Goal: Task Accomplishment & Management: Complete application form

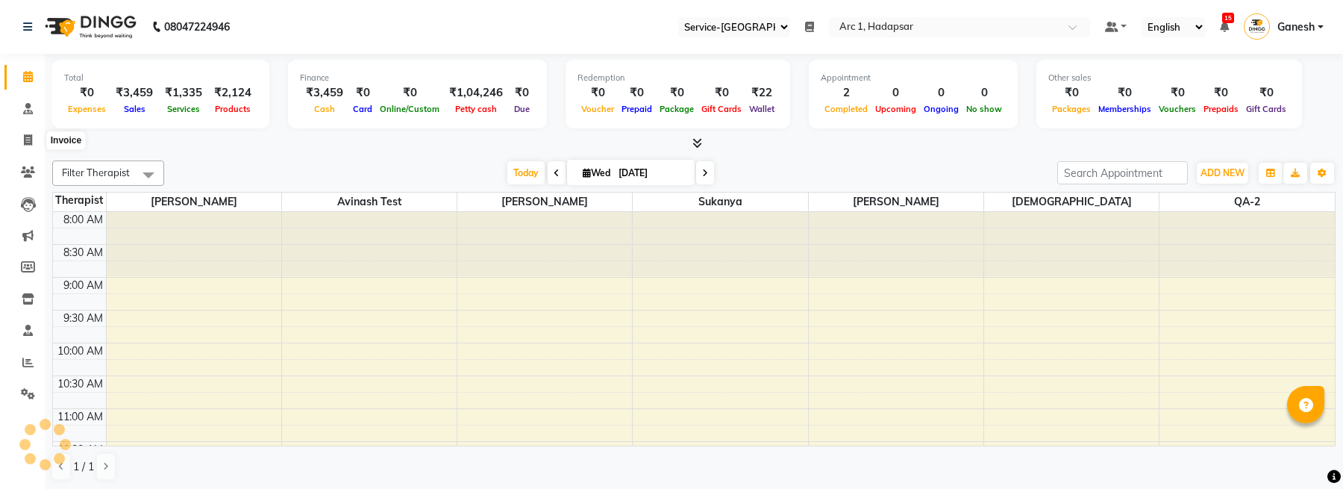
select select "94"
click at [25, 141] on icon at bounding box center [28, 139] width 8 height 11
select select "96"
select select "service"
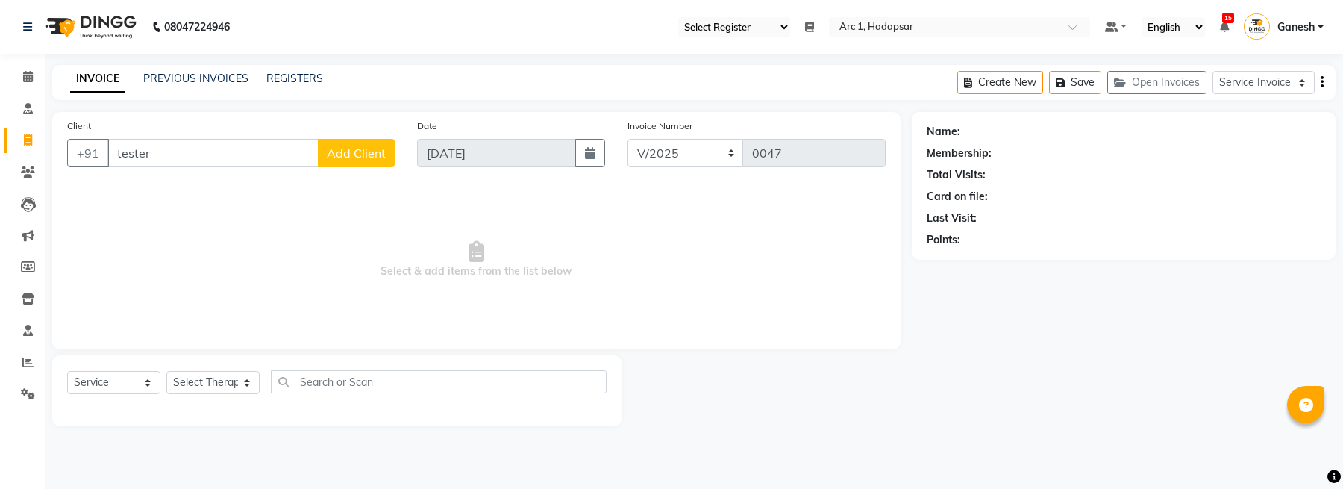
type input "tester"
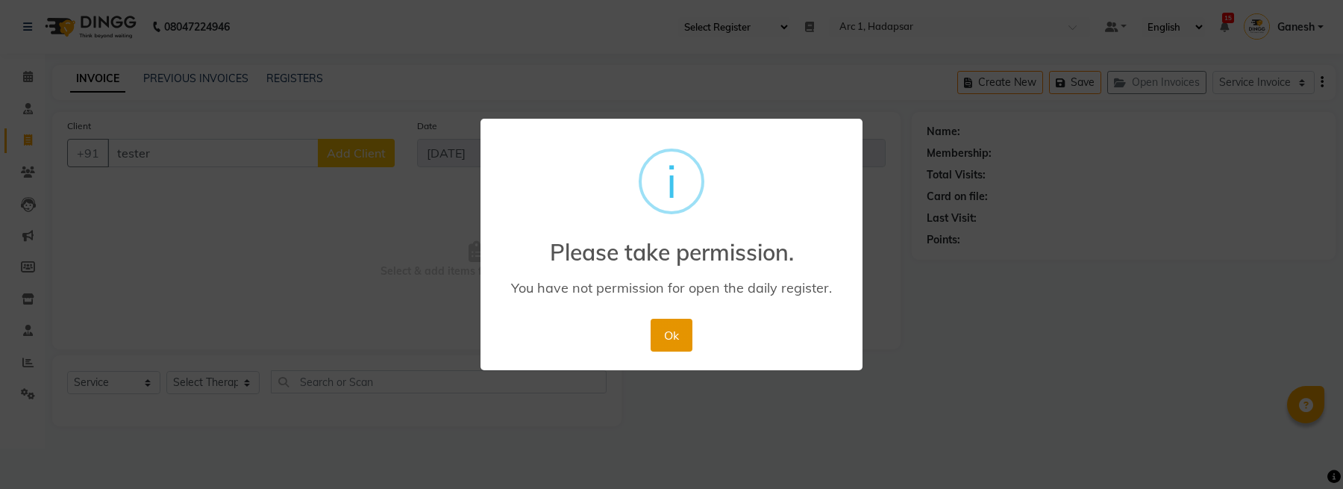
click at [666, 333] on button "Ok" at bounding box center [671, 335] width 41 height 33
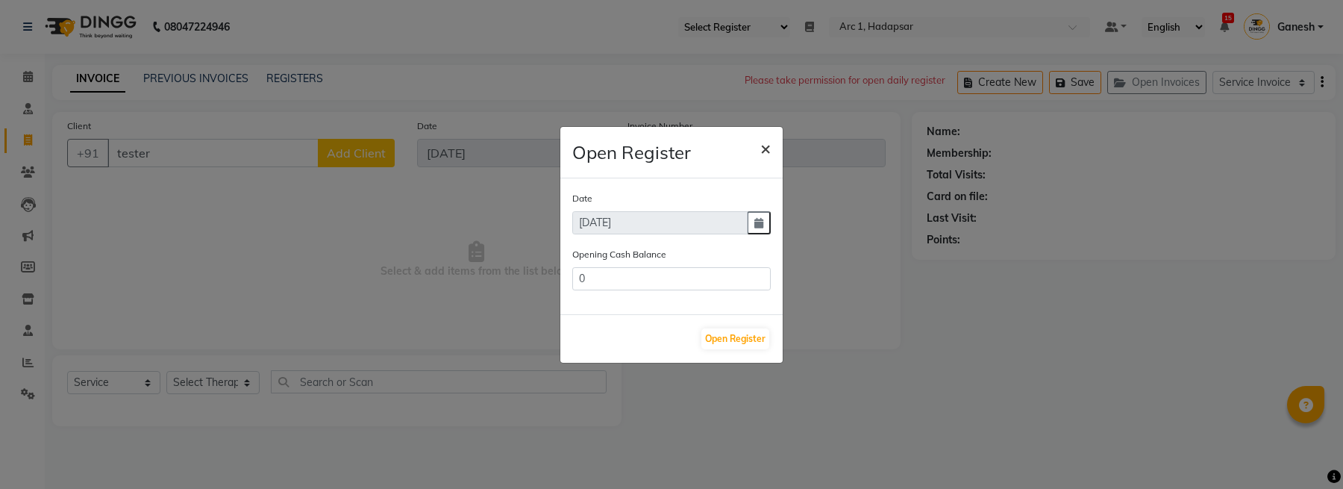
click at [765, 151] on span "×" at bounding box center [765, 148] width 10 height 22
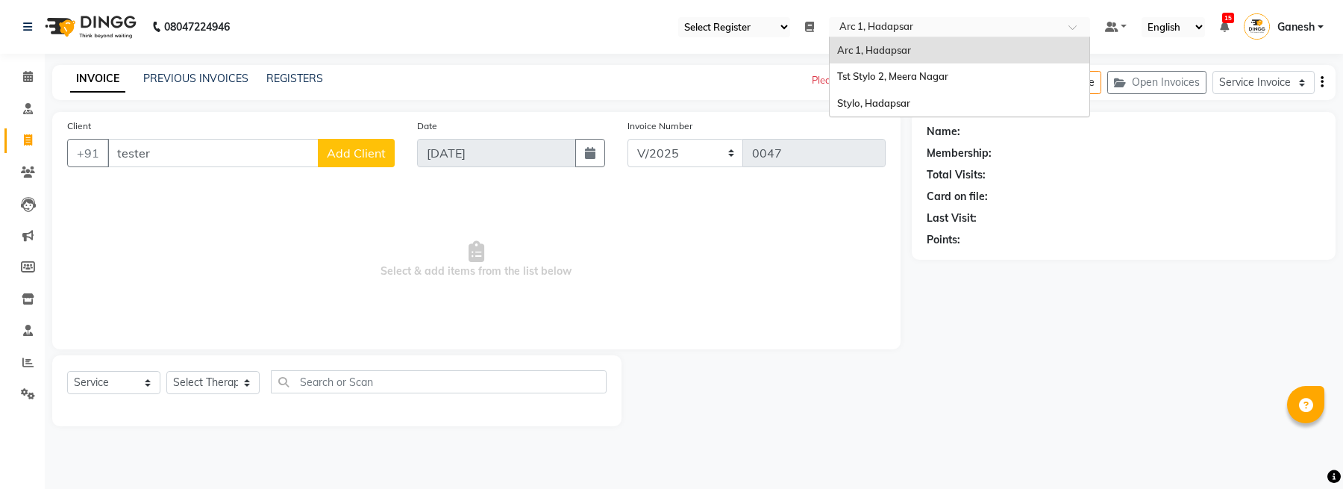
click at [881, 26] on input "text" at bounding box center [944, 28] width 216 height 15
click at [872, 102] on span "Stylo, Hadapsar" at bounding box center [873, 103] width 73 height 12
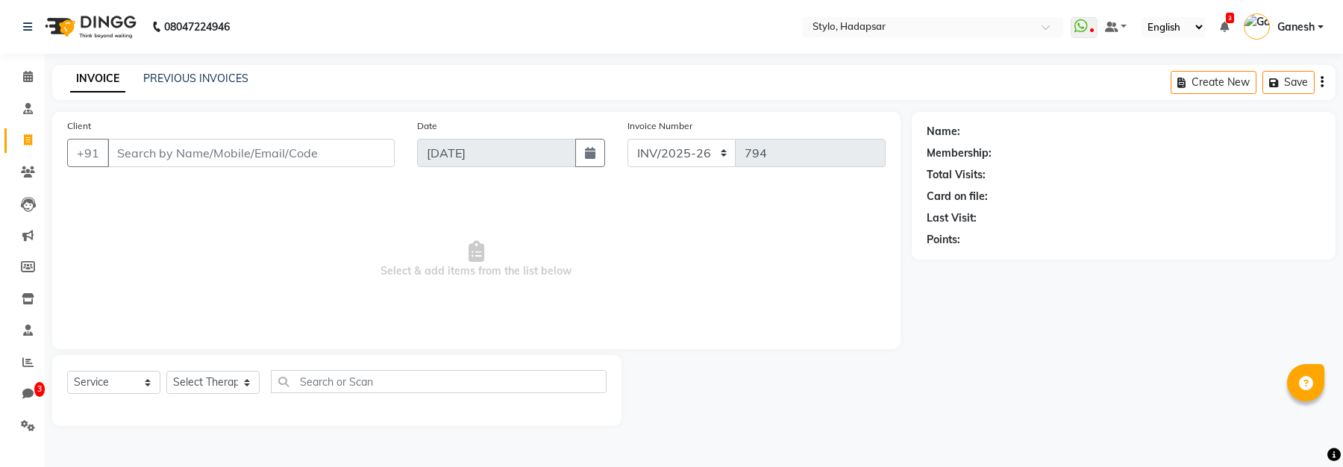
select select "157"
select select "service"
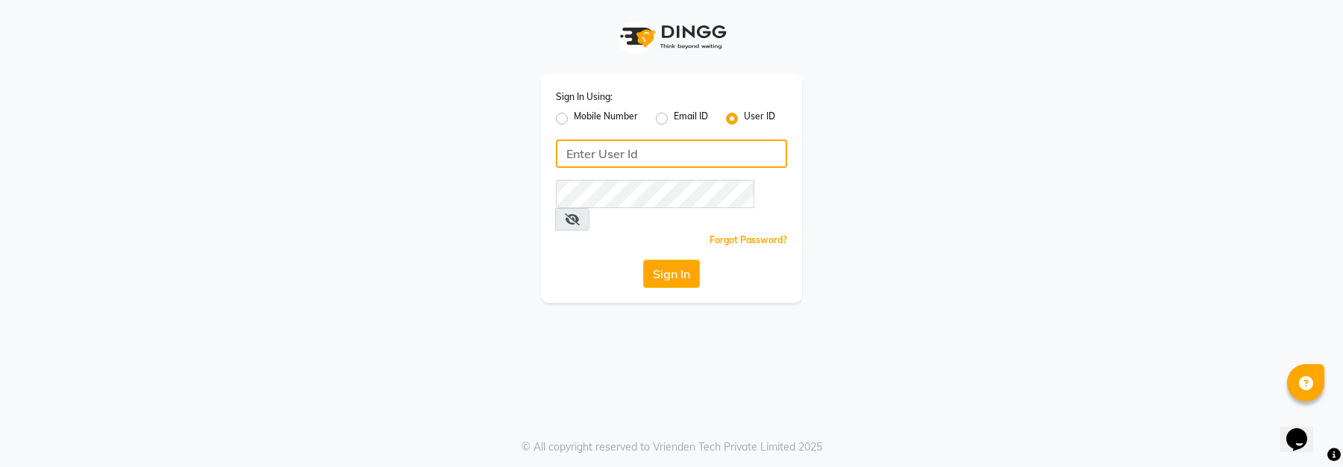
click at [624, 152] on input "Username" at bounding box center [671, 154] width 231 height 28
type input "arsp"
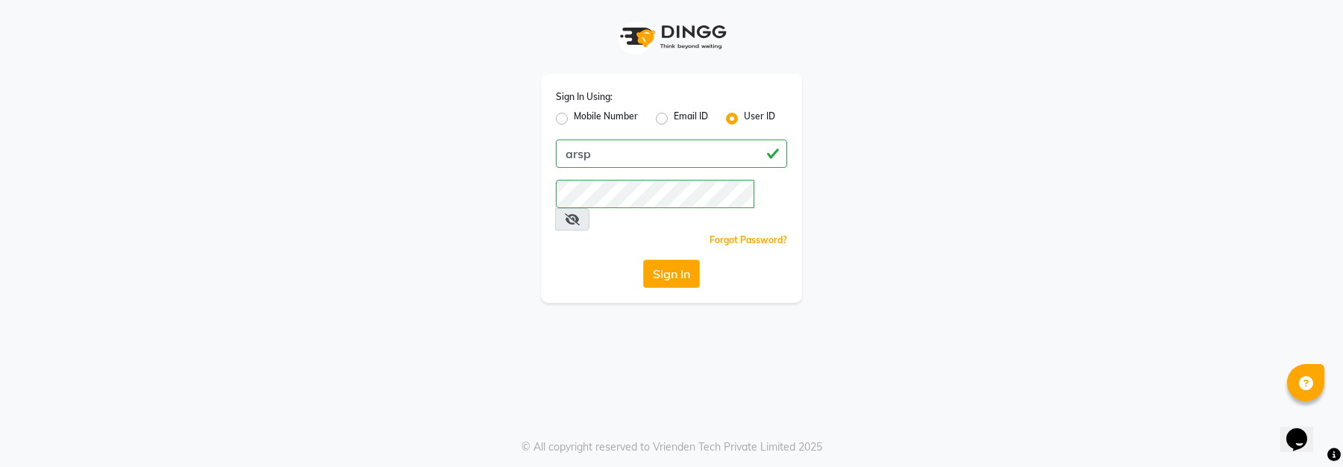
click at [683, 234] on div "Sign In Using: Mobile Number Email ID User ID arsp Remember me Forgot Password?…" at bounding box center [671, 188] width 261 height 229
click at [677, 260] on button "Sign In" at bounding box center [671, 274] width 57 height 28
